Goal: Use online tool/utility: Utilize a website feature to perform a specific function

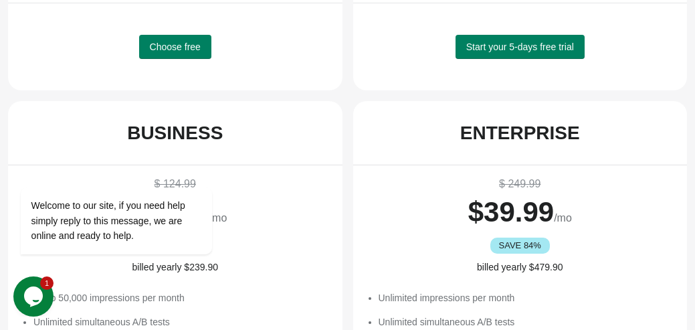
scroll to position [505, 0]
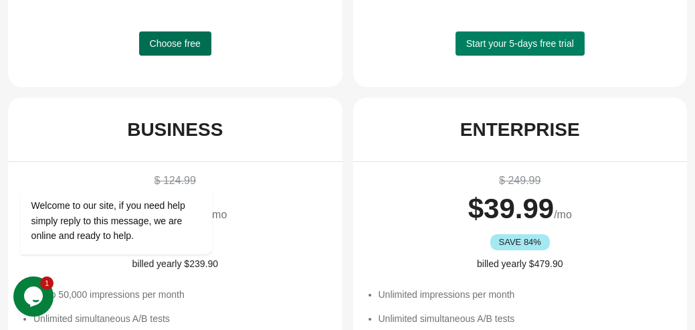
click at [170, 44] on span "Choose free" at bounding box center [175, 43] width 51 height 11
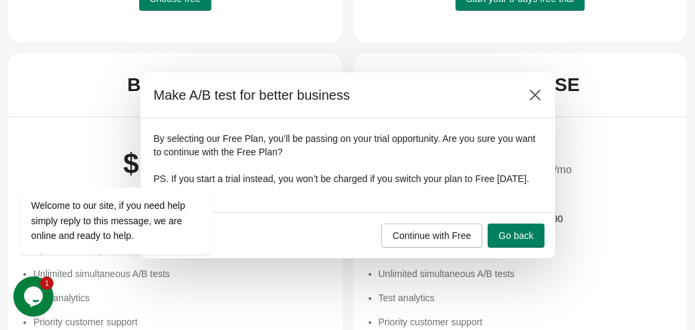
scroll to position [551, 0]
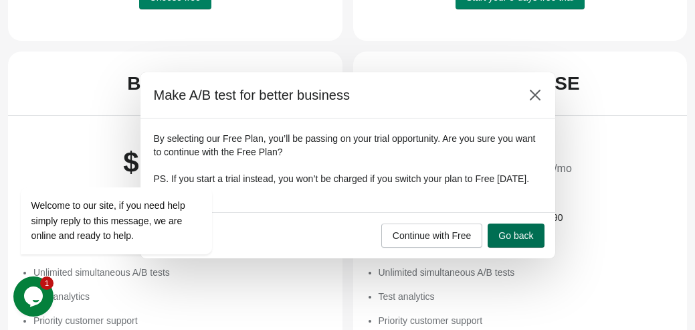
click at [511, 241] on span "Go back" at bounding box center [515, 235] width 35 height 11
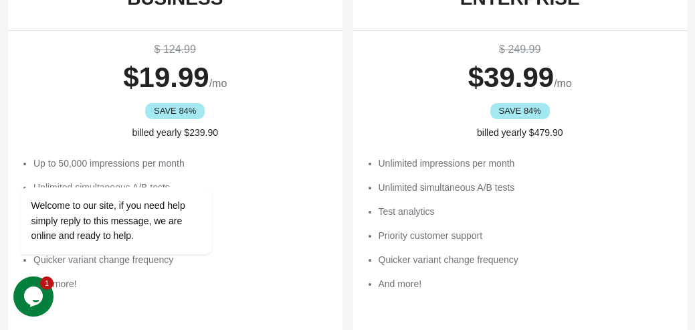
scroll to position [644, 0]
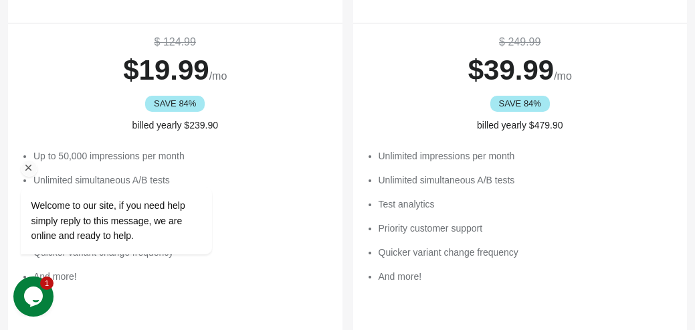
click at [27, 165] on icon "Chat attention grabber" at bounding box center [29, 168] width 12 height 12
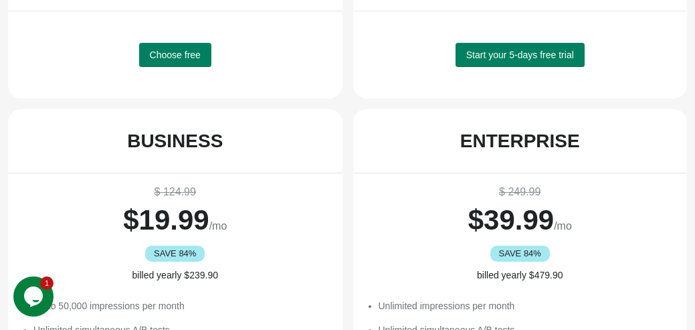
scroll to position [491, 0]
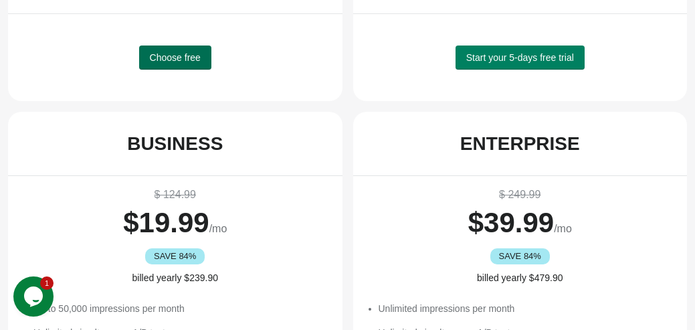
click at [164, 58] on span "Choose free" at bounding box center [175, 57] width 51 height 11
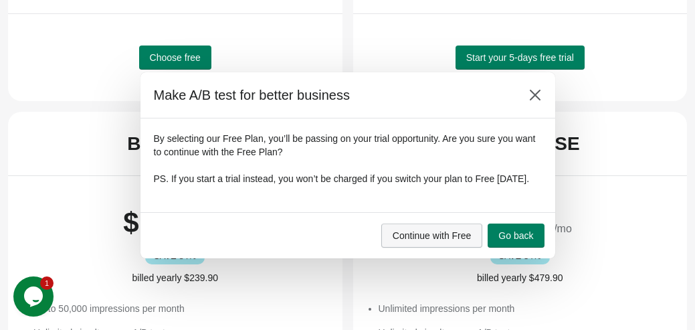
click at [418, 239] on span "Continue with Free" at bounding box center [432, 235] width 79 height 11
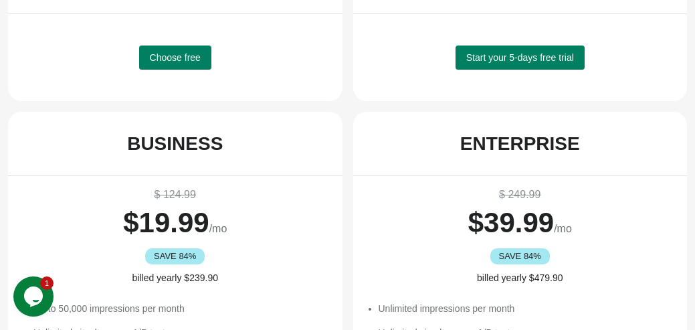
scroll to position [0, 0]
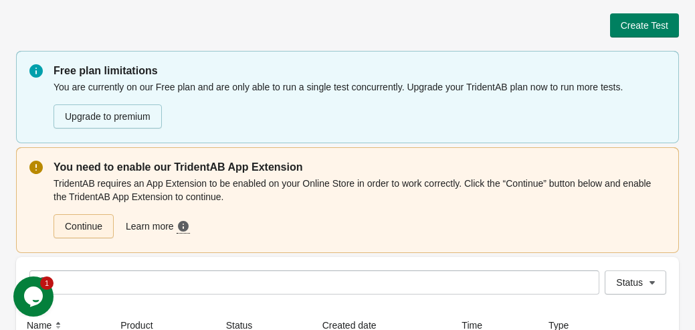
click at [99, 227] on link "Continue" at bounding box center [84, 226] width 60 height 24
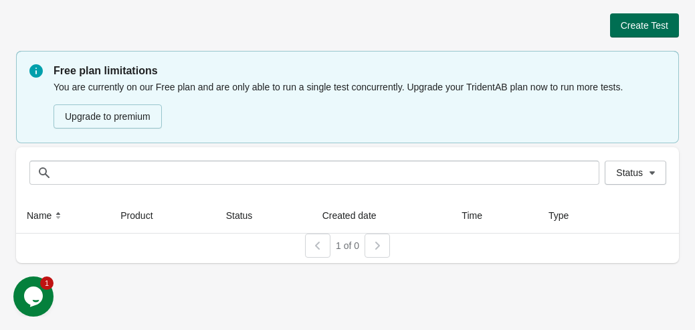
click at [646, 27] on span "Create Test" at bounding box center [645, 25] width 48 height 11
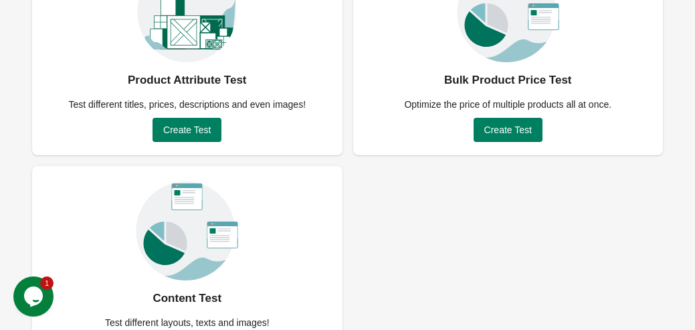
scroll to position [211, 0]
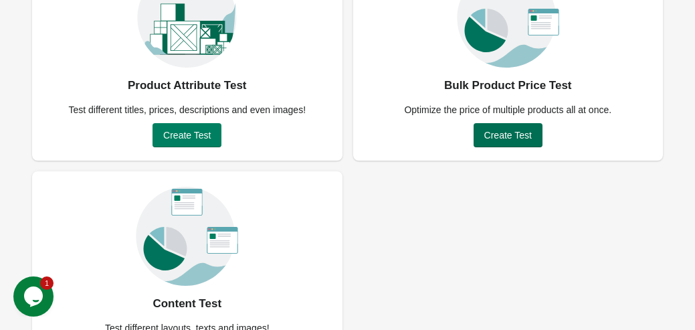
click at [517, 132] on span "Create Test" at bounding box center [508, 135] width 48 height 11
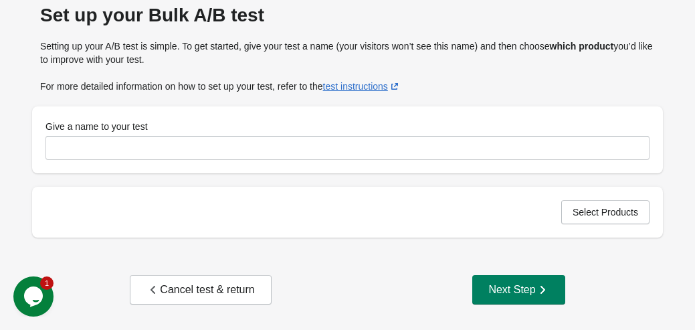
scroll to position [58, 0]
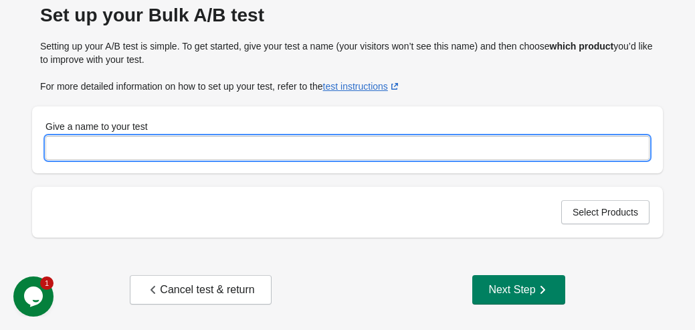
click at [87, 145] on input "Give a name to your test" at bounding box center [347, 148] width 604 height 24
type input "**********"
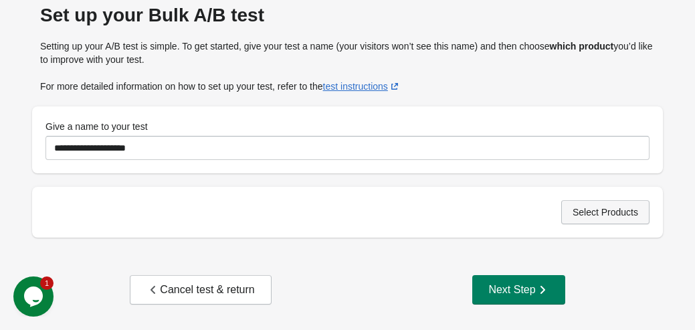
click at [591, 209] on span "Select Products" at bounding box center [606, 212] width 66 height 11
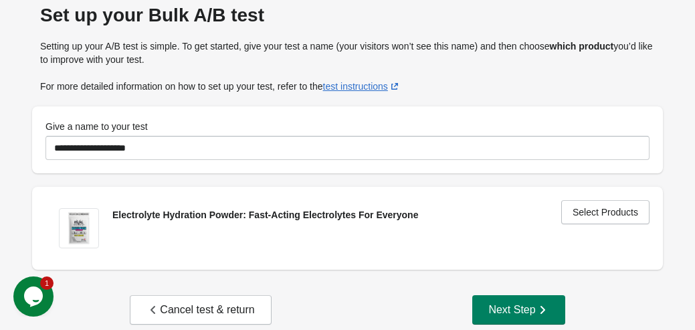
scroll to position [78, 0]
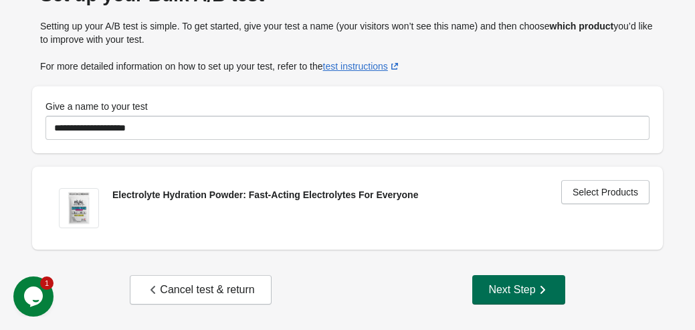
click at [503, 291] on div "Next Step" at bounding box center [518, 289] width 60 height 13
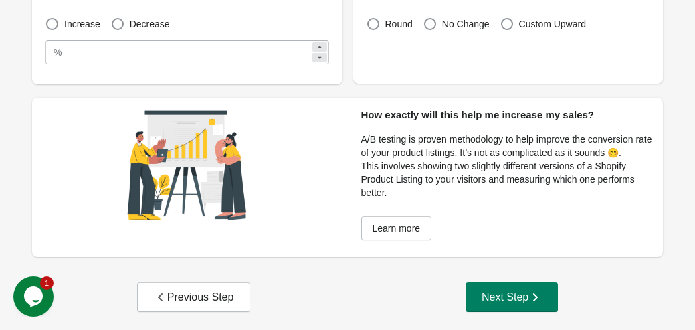
scroll to position [168, 0]
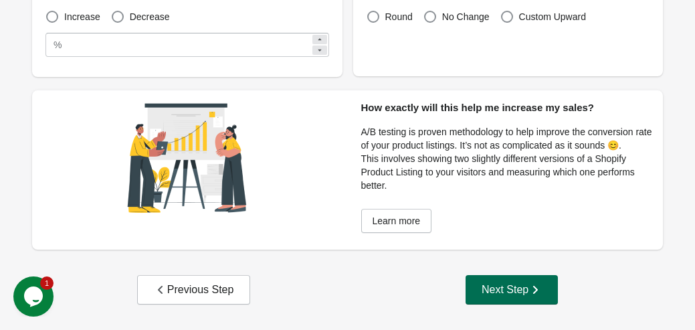
click at [501, 294] on div "Next Step" at bounding box center [512, 289] width 60 height 13
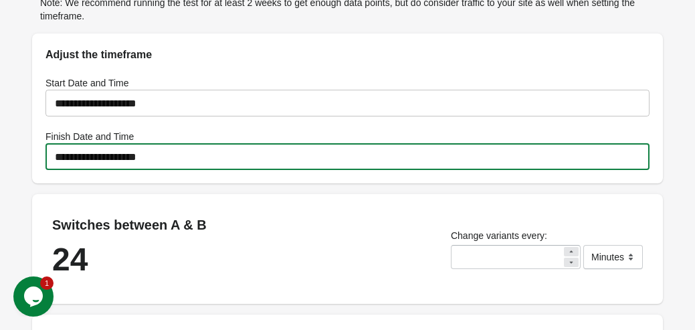
click at [155, 169] on input "**********" at bounding box center [347, 156] width 604 height 37
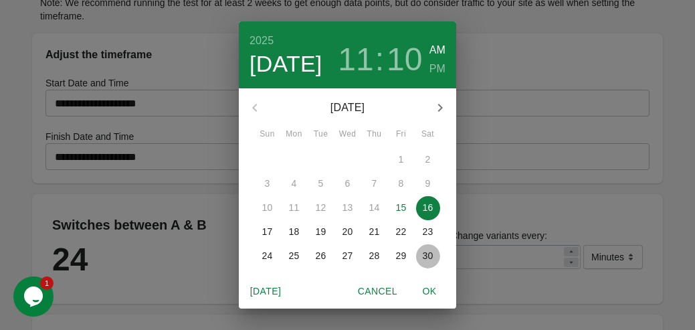
click at [425, 256] on p "30" at bounding box center [428, 255] width 11 height 13
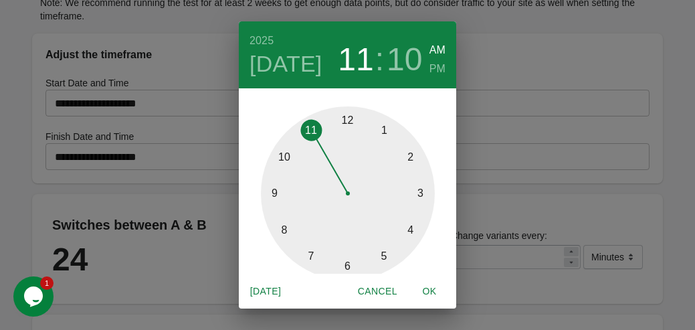
click at [432, 289] on span "OK" at bounding box center [430, 291] width 32 height 17
type input "**********"
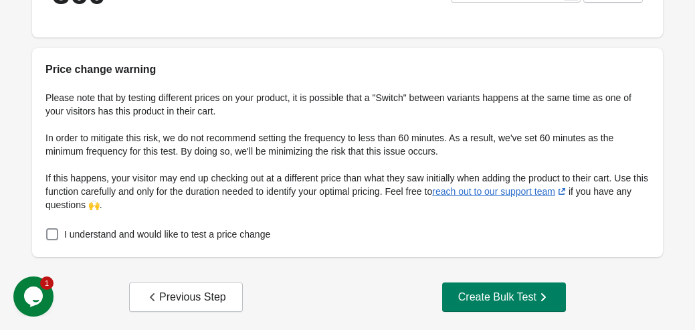
scroll to position [439, 0]
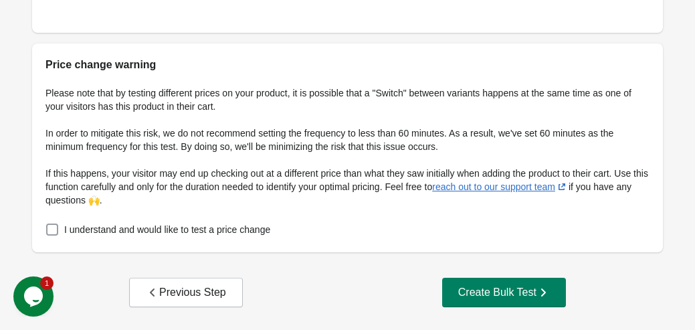
click at [51, 236] on span at bounding box center [52, 229] width 12 height 12
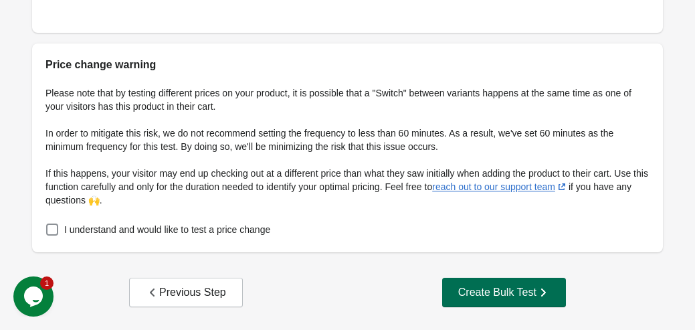
click at [466, 299] on div "Create Bulk Test" at bounding box center [504, 292] width 92 height 13
